Goal: Find specific page/section: Find specific page/section

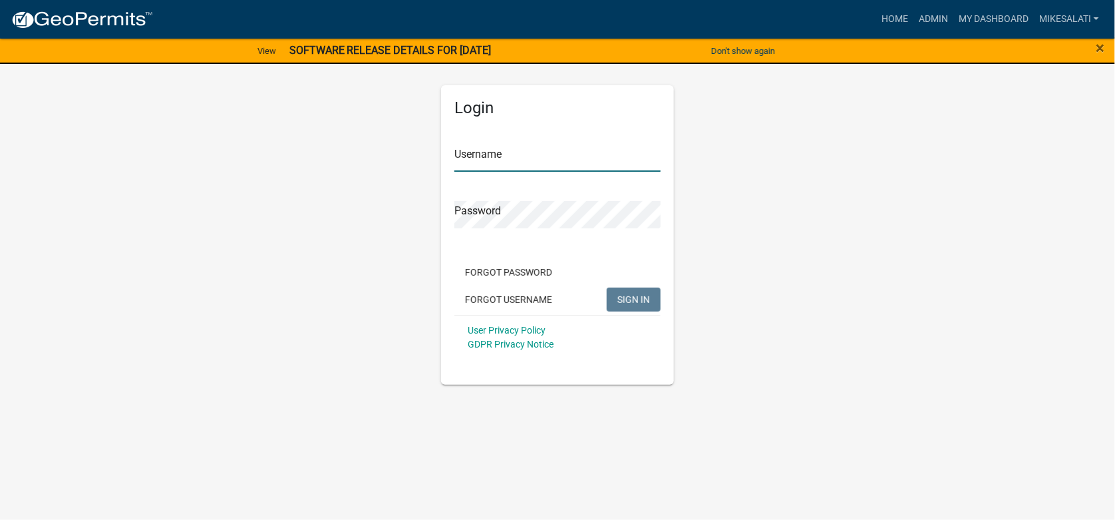
type input "MikeSalati"
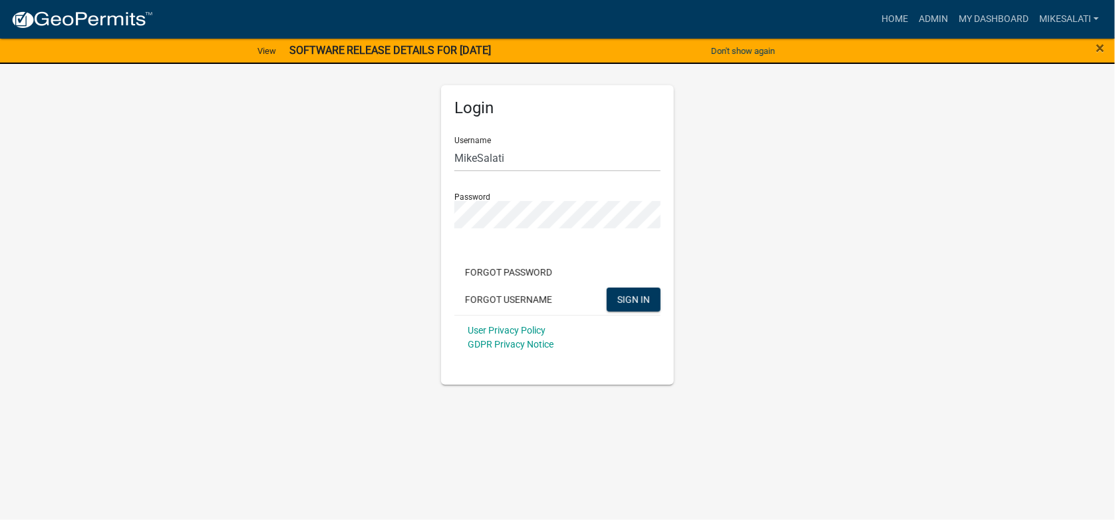
click at [456, 47] on strong "SOFTWARE RELEASE DETAILS FOR [DATE]" at bounding box center [390, 50] width 202 height 13
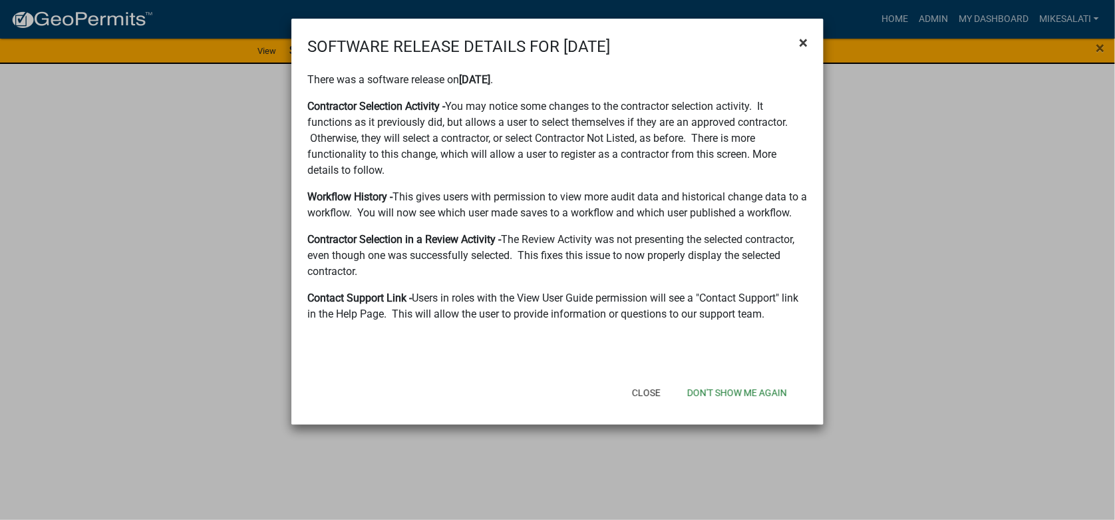
click at [802, 39] on span "×" at bounding box center [803, 42] width 9 height 19
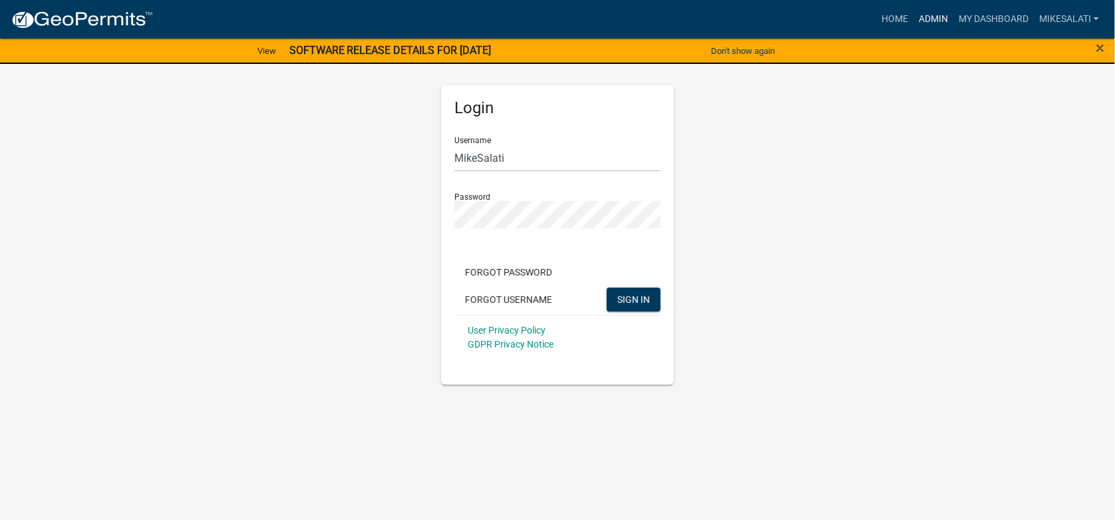
click at [930, 17] on link "Admin" at bounding box center [934, 19] width 40 height 25
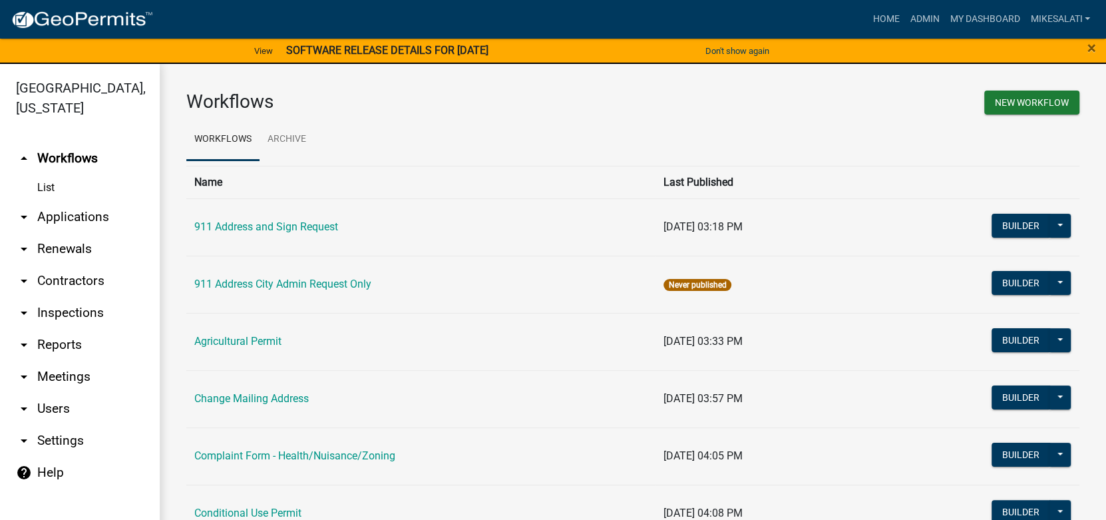
click at [40, 201] on link "arrow_drop_down Applications" at bounding box center [80, 217] width 160 height 32
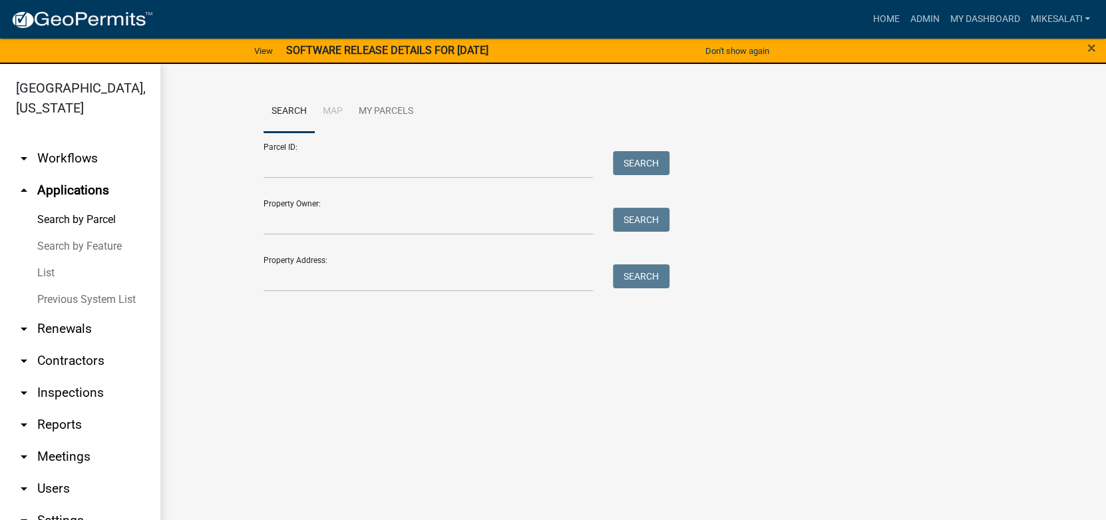
click at [40, 260] on link "List" at bounding box center [80, 273] width 160 height 27
